Goal: Task Accomplishment & Management: Manage account settings

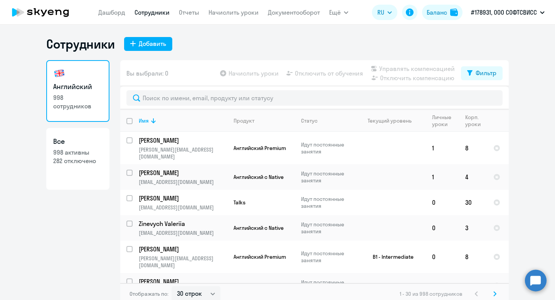
select select "30"
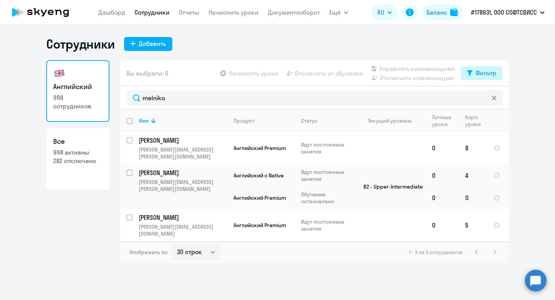
type input "melniko"
click at [475, 77] on button "Фильтр" at bounding box center [482, 73] width 42 height 14
click at [487, 99] on span at bounding box center [490, 98] width 13 height 8
click at [484, 98] on input "checkbox" at bounding box center [483, 98] width 0 height 0
checkbox input "true"
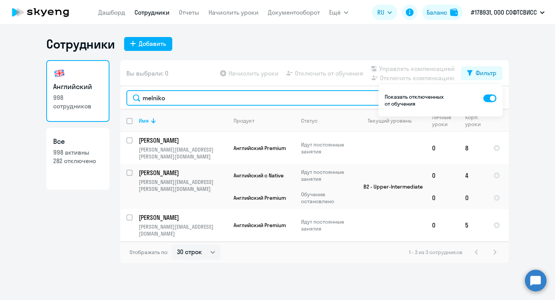
click at [166, 100] on input "melniko" at bounding box center [314, 97] width 376 height 15
click at [154, 102] on input "melniko" at bounding box center [314, 97] width 376 height 15
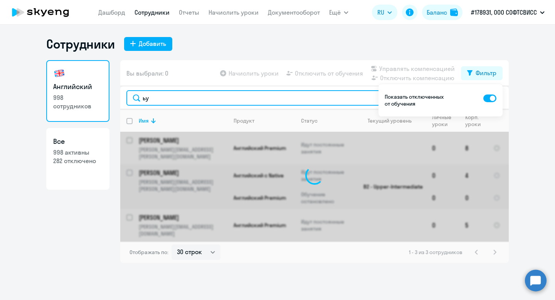
type input "ь"
click at [154, 101] on input "мелни" at bounding box center [314, 97] width 376 height 15
click at [174, 101] on input "мельни" at bounding box center [314, 97] width 376 height 15
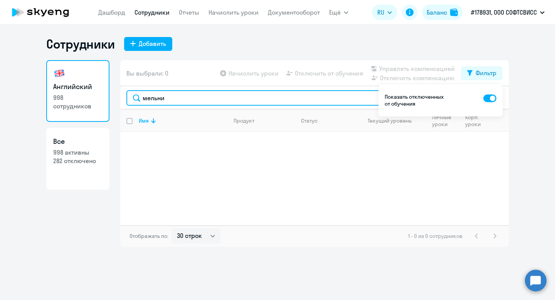
click at [158, 100] on input "мельни" at bounding box center [314, 97] width 376 height 15
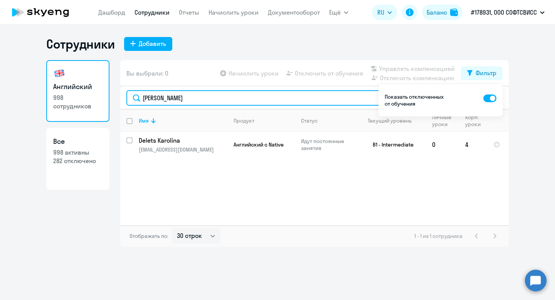
click at [154, 100] on input "[PERSON_NAME]" at bounding box center [314, 97] width 376 height 15
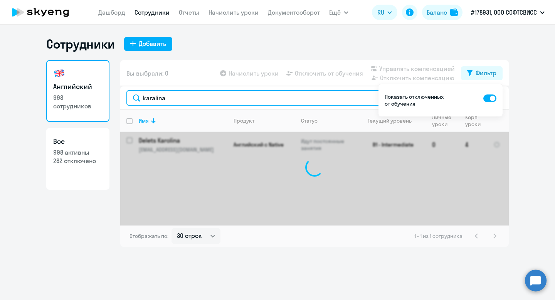
click at [184, 98] on input "karalina" at bounding box center [314, 97] width 376 height 15
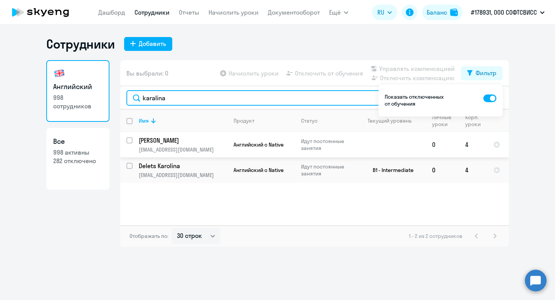
type input "karalina"
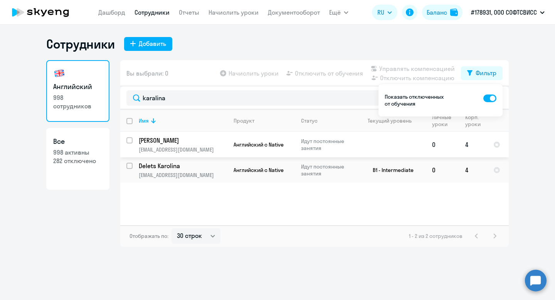
click at [129, 140] on input "select row 41261389" at bounding box center [133, 144] width 15 height 15
checkbox input "true"
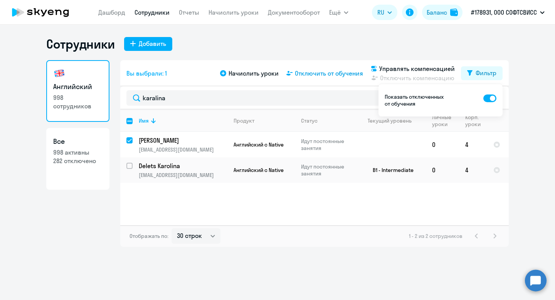
click at [326, 73] on span "Отключить от обучения" at bounding box center [329, 73] width 68 height 9
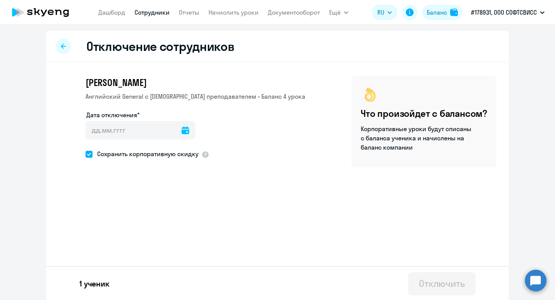
click at [182, 131] on icon at bounding box center [186, 130] width 8 height 8
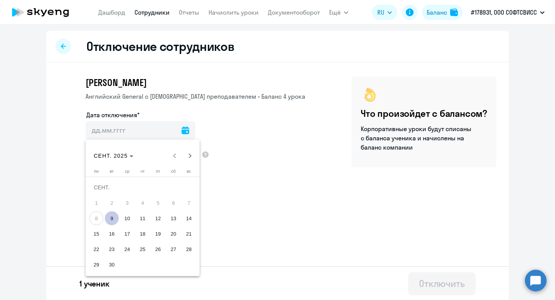
click at [112, 217] on span "9" at bounding box center [112, 218] width 14 height 14
type input "[DATE]"
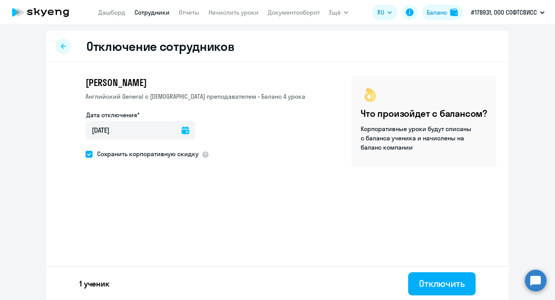
click at [174, 155] on span "Сохранить корпоративную скидку" at bounding box center [146, 153] width 106 height 9
click at [86, 154] on input "Сохранить корпоративную скидку" at bounding box center [85, 154] width 0 height 0
checkbox input "false"
click at [419, 287] on div "Отключить" at bounding box center [442, 283] width 46 height 12
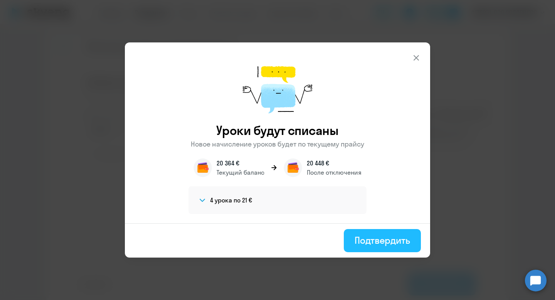
click at [385, 245] on div "Подтвердить" at bounding box center [383, 240] width 56 height 12
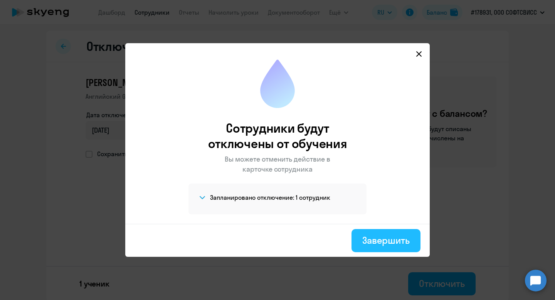
click at [386, 245] on div "Завершить" at bounding box center [386, 240] width 47 height 12
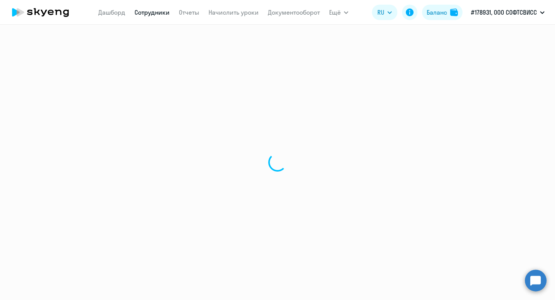
select select "30"
